Goal: Check status

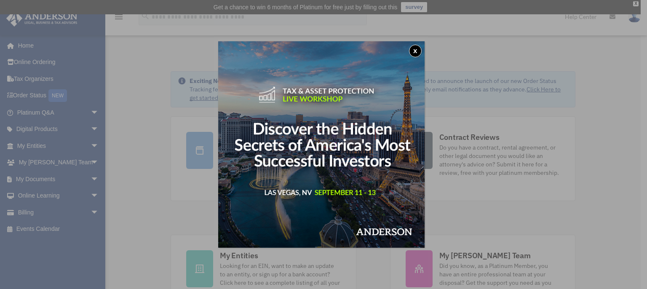
click at [416, 54] on button "x" at bounding box center [415, 51] width 13 height 13
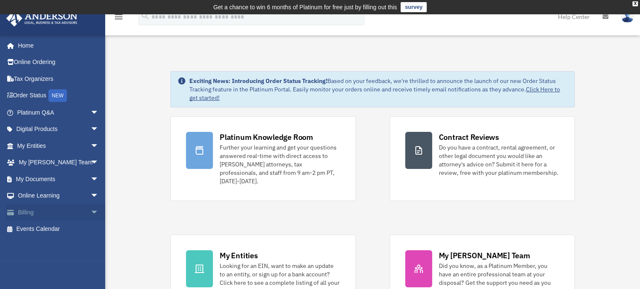
click at [29, 211] on link "Billing arrow_drop_down" at bounding box center [59, 212] width 106 height 17
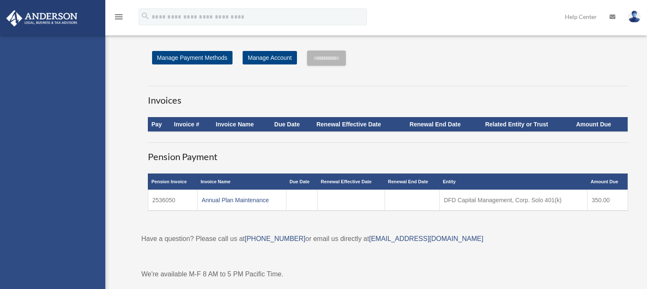
click at [29, 211] on div "[EMAIL_ADDRESS][DOMAIN_NAME] Sign Out [EMAIL_ADDRESS][DOMAIN_NAME] Home Online …" at bounding box center [52, 179] width 105 height 289
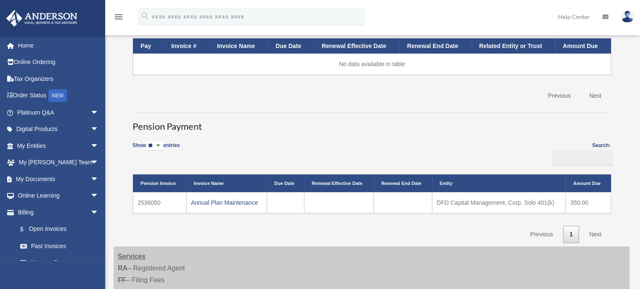
scroll to position [133, 0]
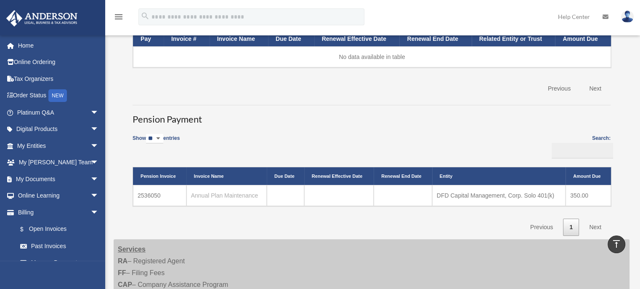
click at [229, 193] on link "Annual Plan Maintenance" at bounding box center [224, 195] width 67 height 7
drag, startPoint x: 161, startPoint y: 193, endPoint x: 138, endPoint y: 197, distance: 24.0
click at [138, 197] on td "2536050" at bounding box center [159, 195] width 53 height 21
click at [155, 192] on td "2536050" at bounding box center [159, 195] width 53 height 21
